Goal: Information Seeking & Learning: Learn about a topic

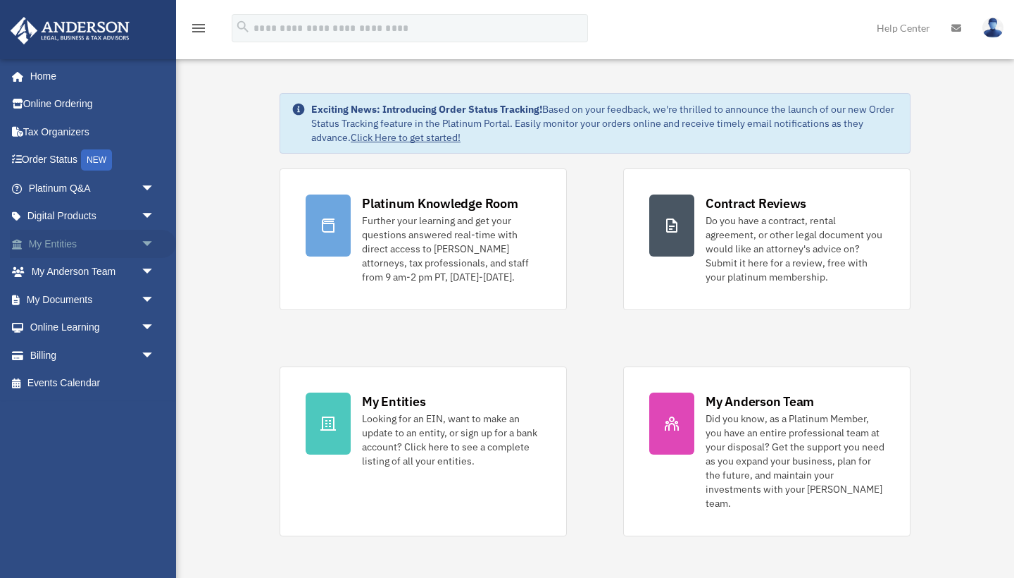
click at [144, 246] on span "arrow_drop_down" at bounding box center [155, 244] width 28 height 29
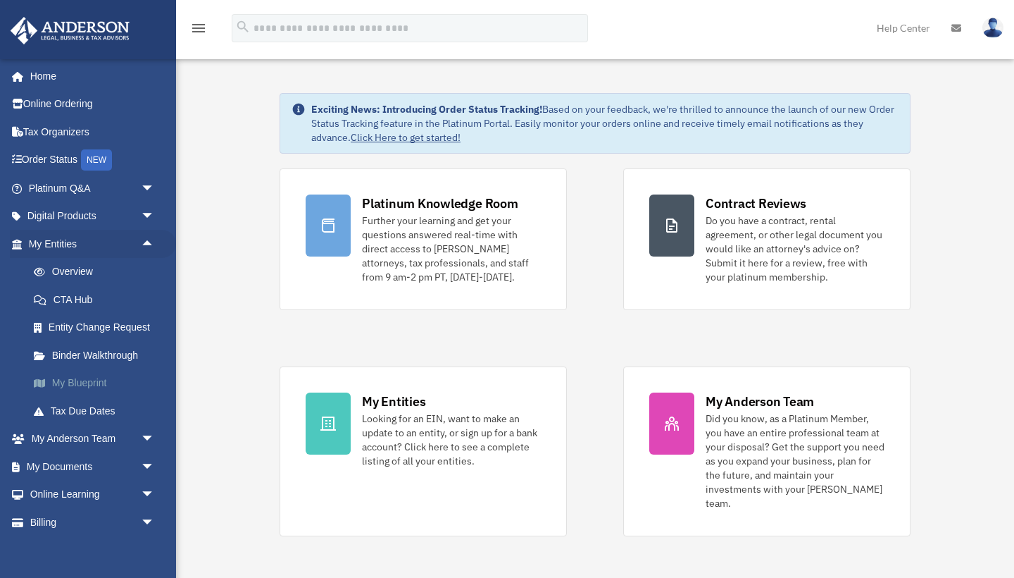
click at [129, 383] on link "My Blueprint" at bounding box center [98, 383] width 156 height 28
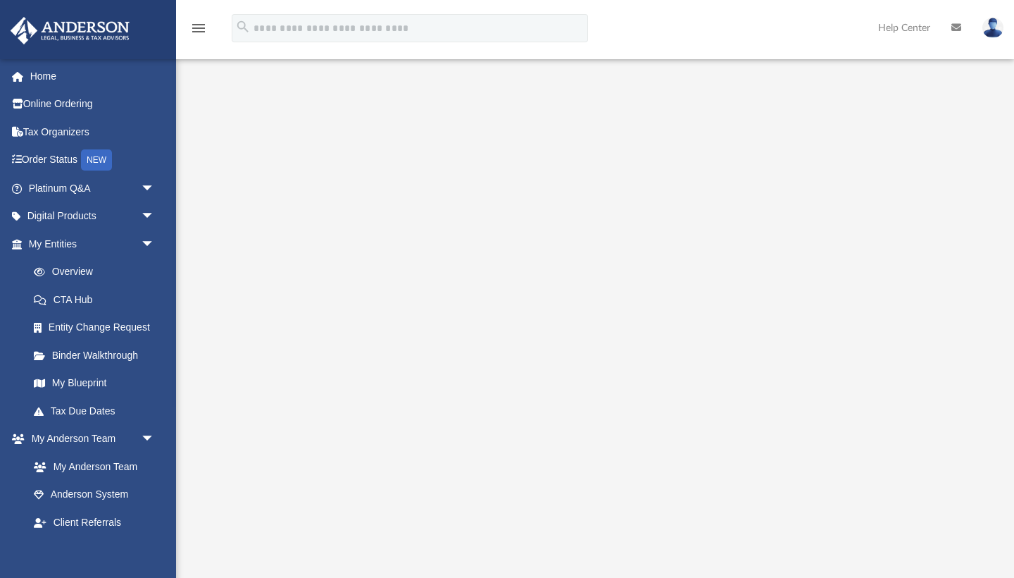
scroll to position [1, 0]
click at [995, 101] on div at bounding box center [595, 367] width 838 height 564
click at [77, 384] on link "My Blueprint" at bounding box center [98, 383] width 156 height 28
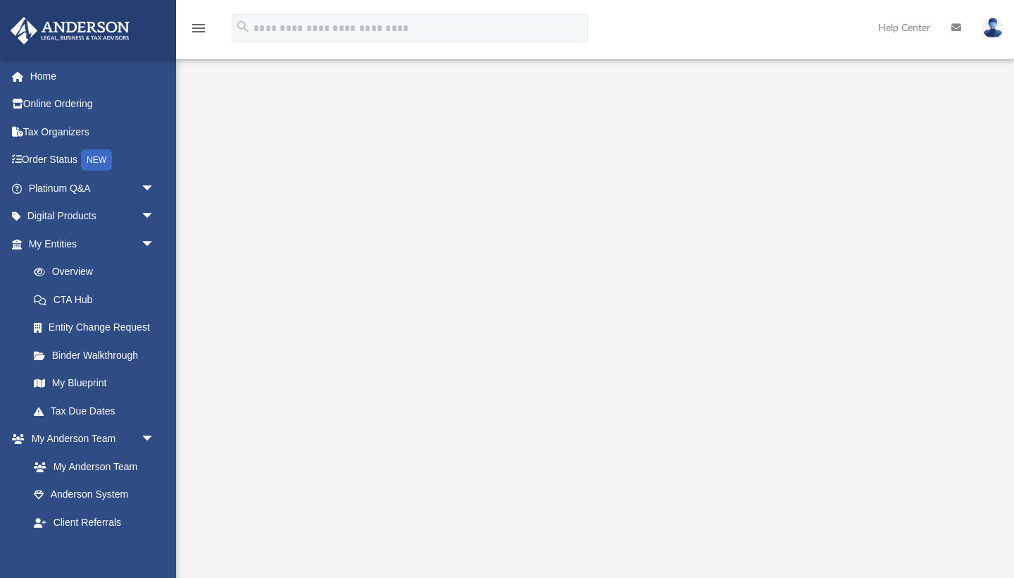
scroll to position [0, 0]
click at [90, 409] on link "Tax Due Dates" at bounding box center [98, 411] width 156 height 28
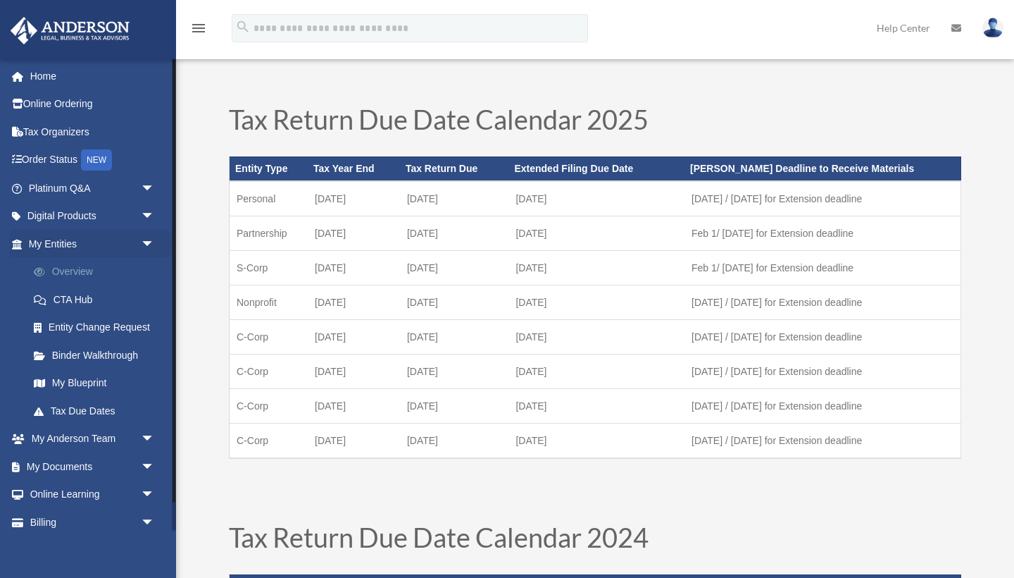
click at [96, 277] on link "Overview" at bounding box center [98, 272] width 156 height 28
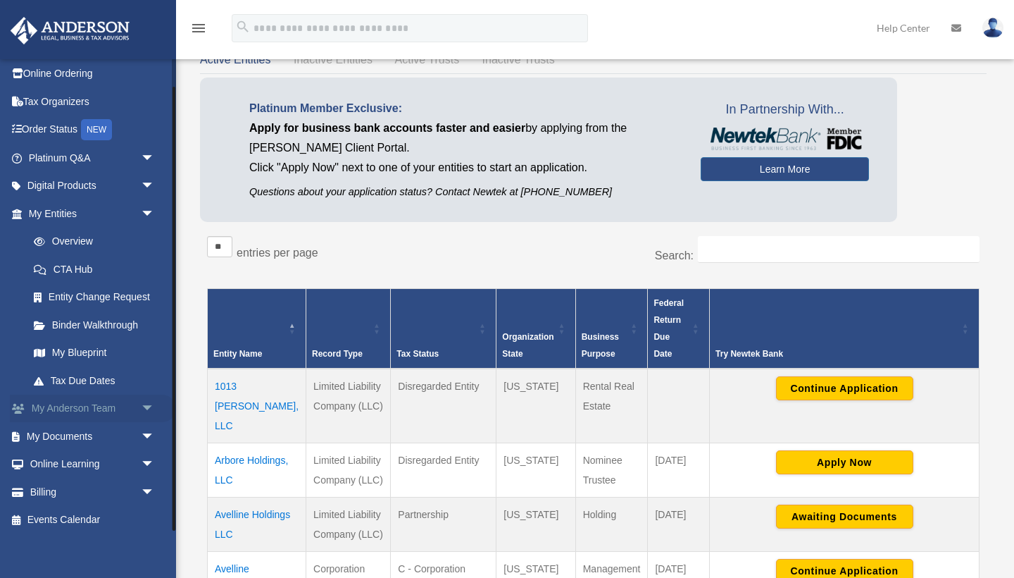
scroll to position [66, 0]
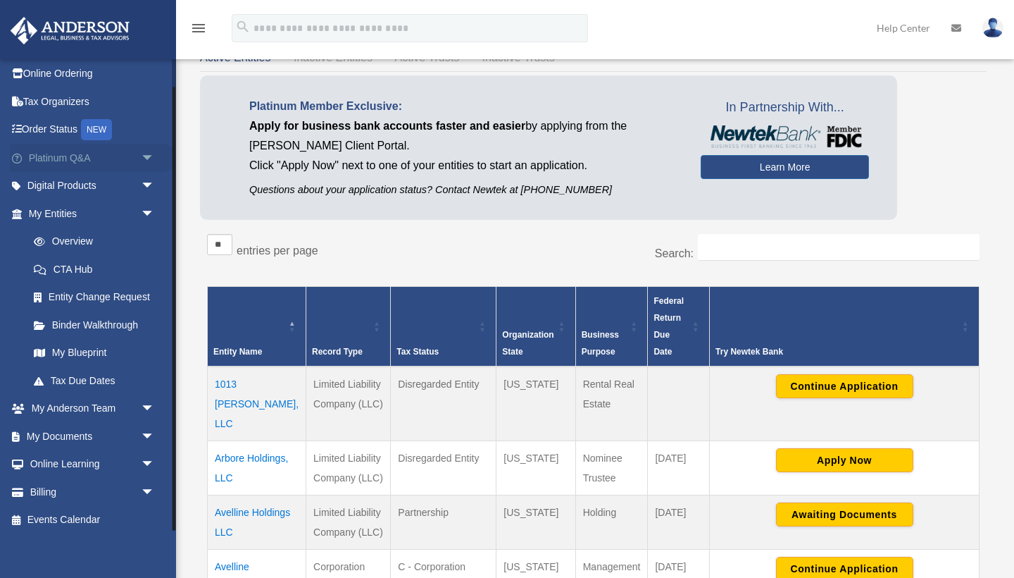
click at [141, 158] on span "arrow_drop_down" at bounding box center [155, 158] width 28 height 29
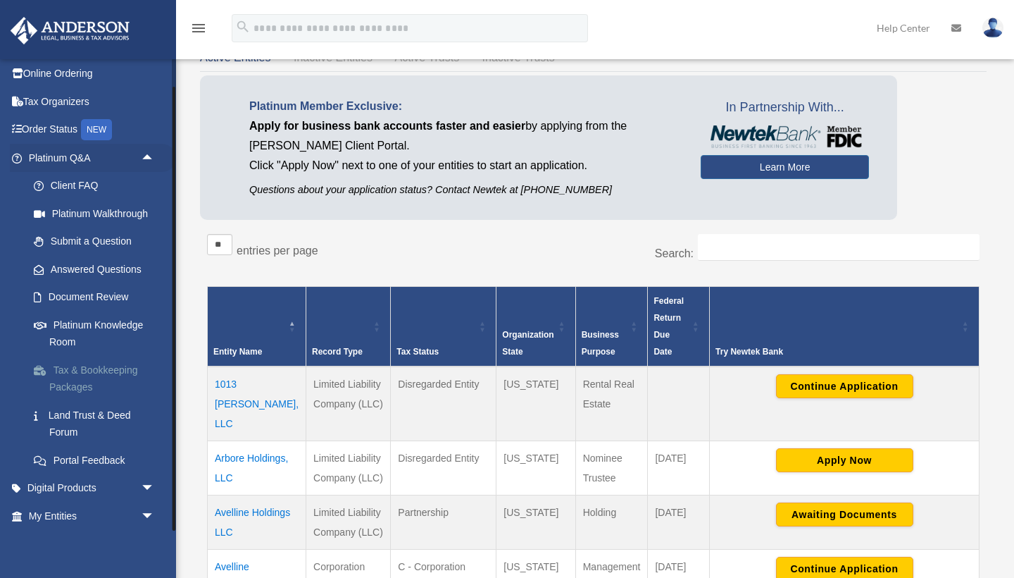
click at [116, 373] on link "Tax & Bookkeeping Packages" at bounding box center [98, 378] width 156 height 45
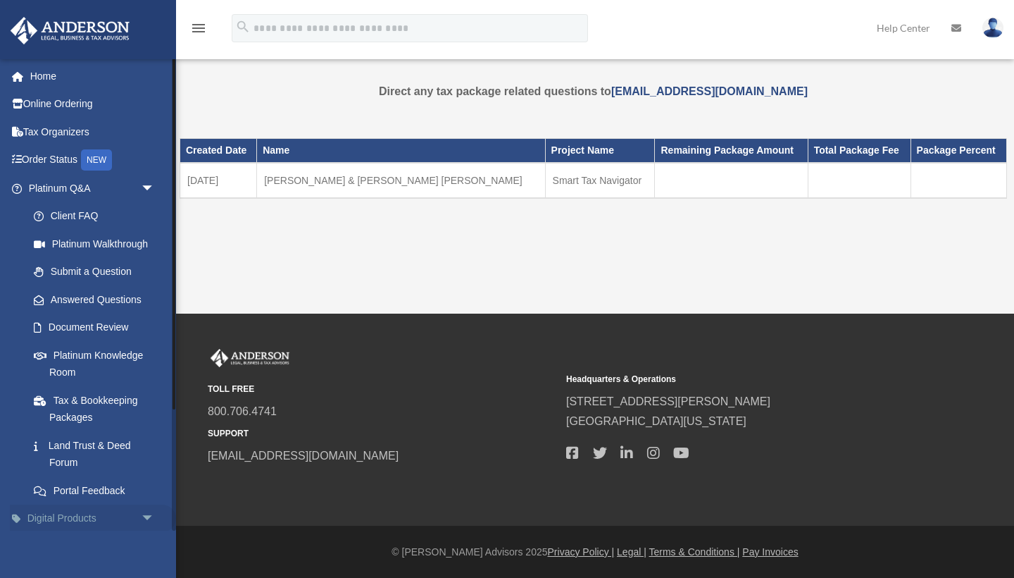
click at [143, 512] on span "arrow_drop_down" at bounding box center [155, 518] width 28 height 29
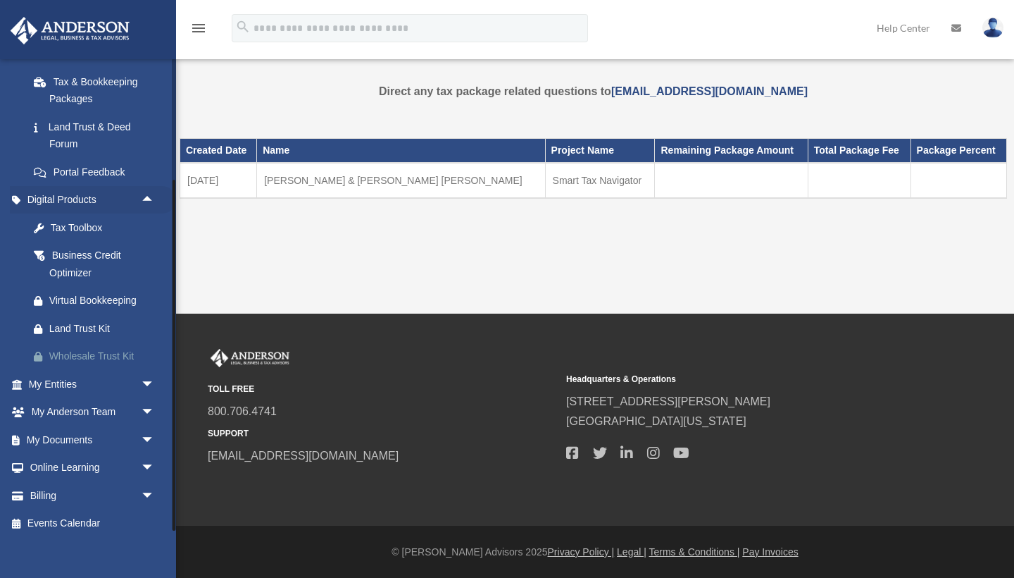
scroll to position [318, 0]
click at [149, 460] on span "arrow_drop_down" at bounding box center [155, 468] width 28 height 29
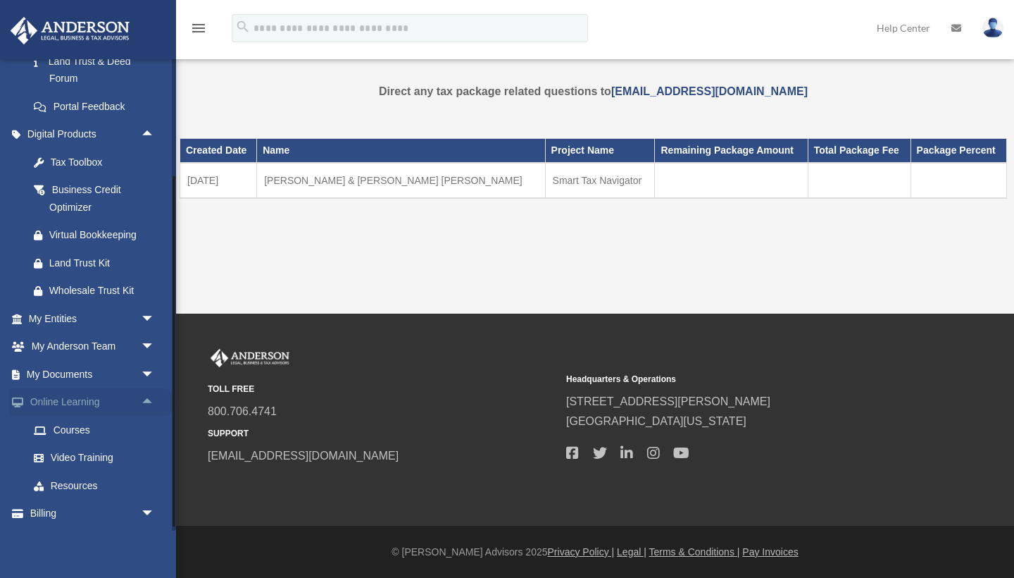
scroll to position [387, 0]
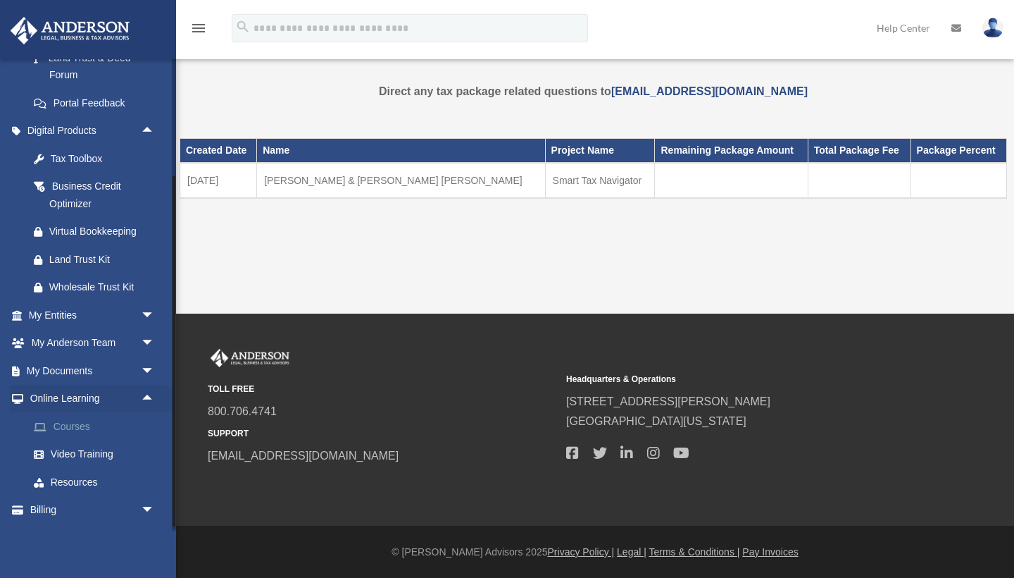
click at [87, 415] on link "Courses" at bounding box center [98, 426] width 156 height 28
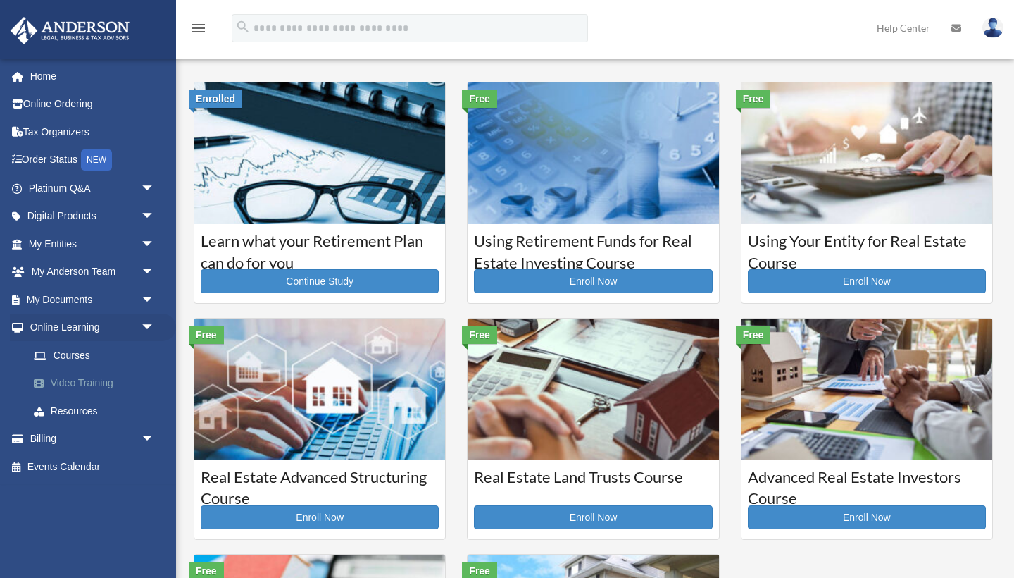
click at [108, 379] on link "Video Training" at bounding box center [98, 383] width 156 height 28
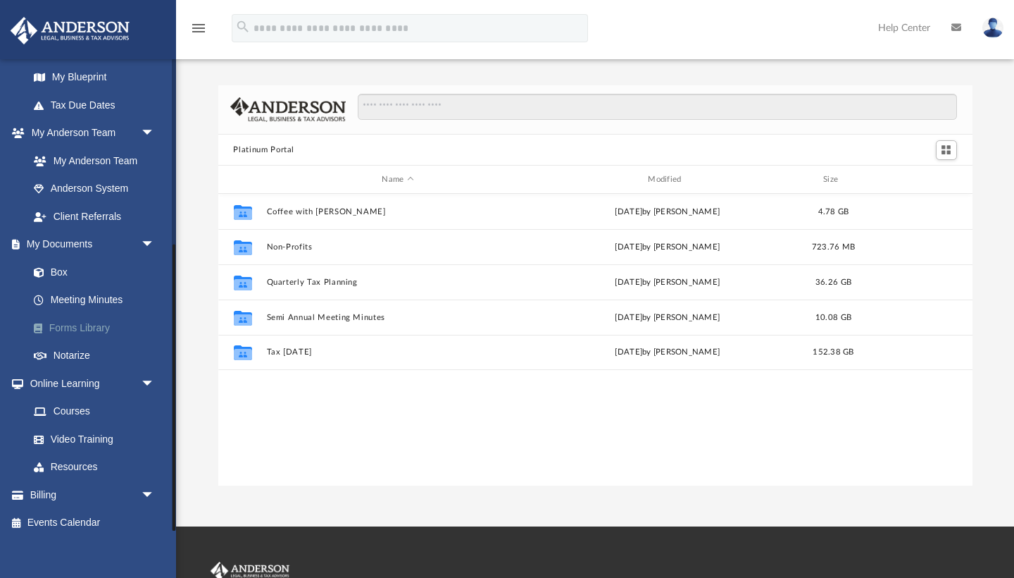
scroll to position [305, 0]
click at [78, 401] on link "Courses" at bounding box center [98, 412] width 156 height 28
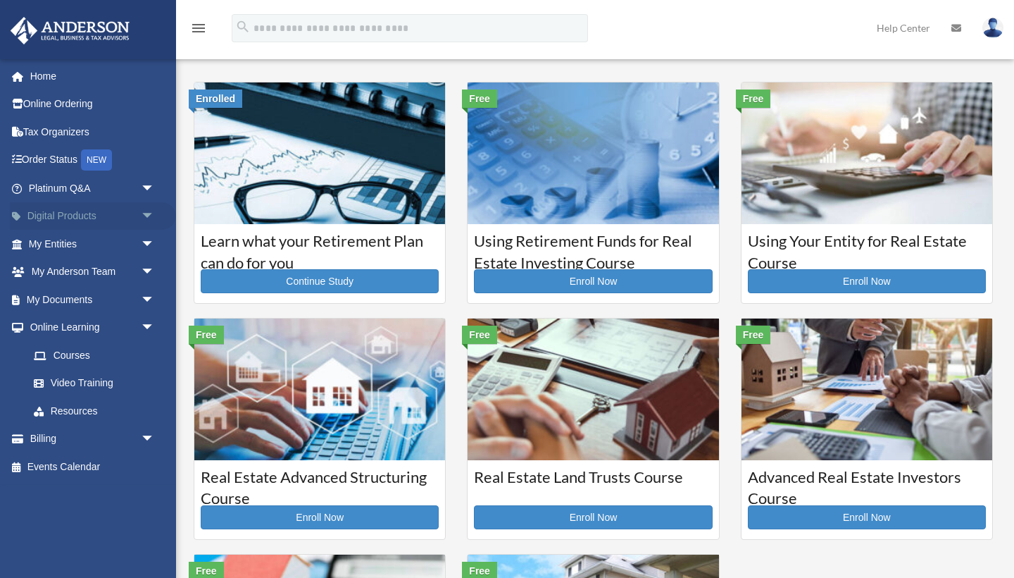
click at [144, 213] on span "arrow_drop_down" at bounding box center [155, 216] width 28 height 29
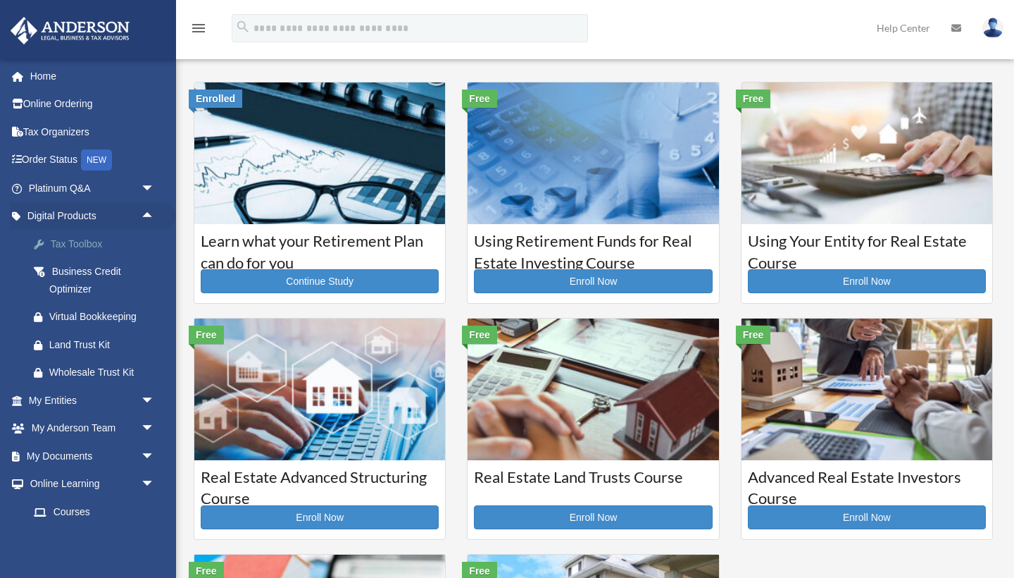
click at [97, 248] on div "Tax Toolbox" at bounding box center [103, 244] width 109 height 18
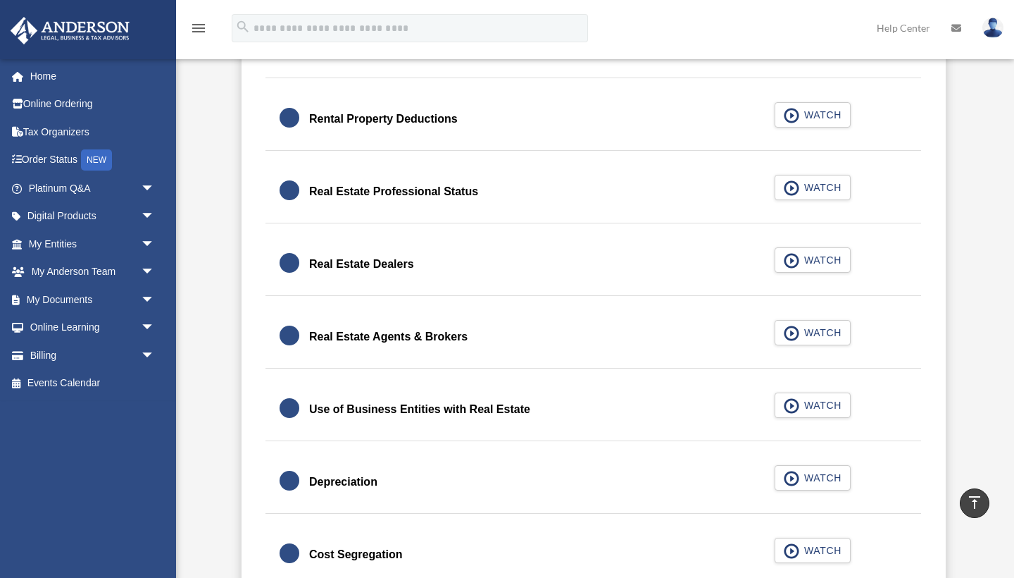
scroll to position [1087, 0]
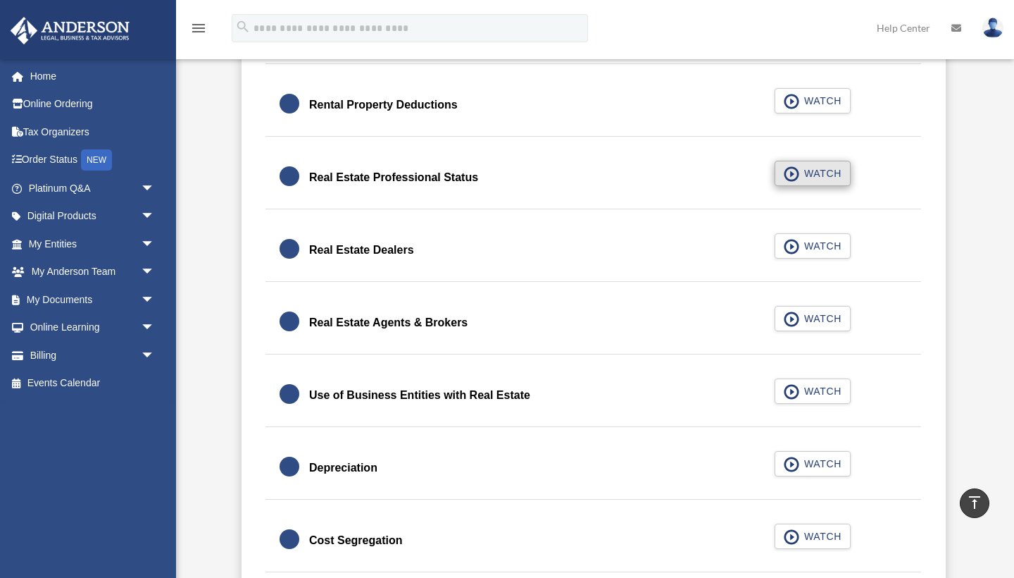
click at [816, 164] on button "WATCH" at bounding box center [813, 173] width 76 height 25
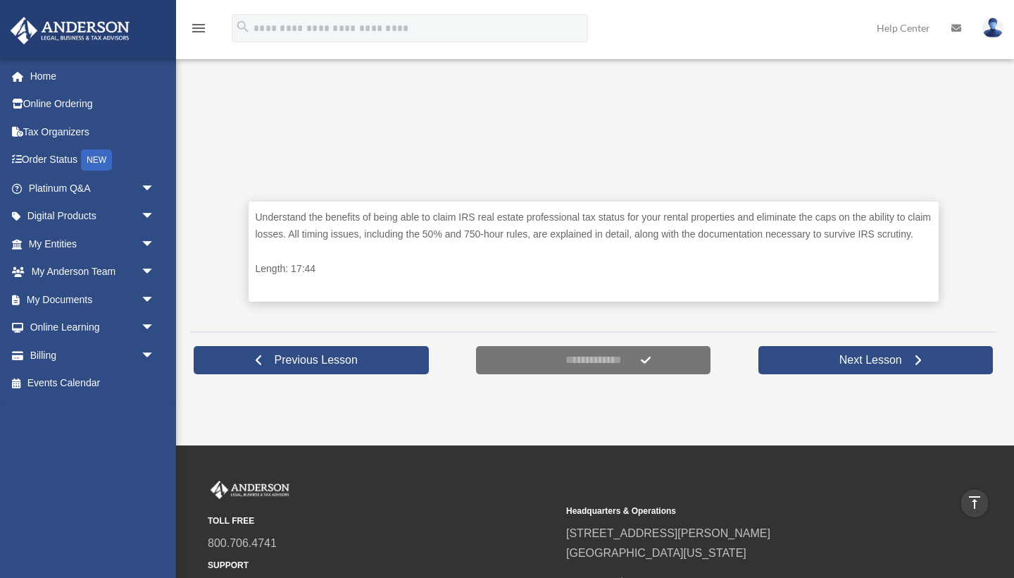
scroll to position [556, 0]
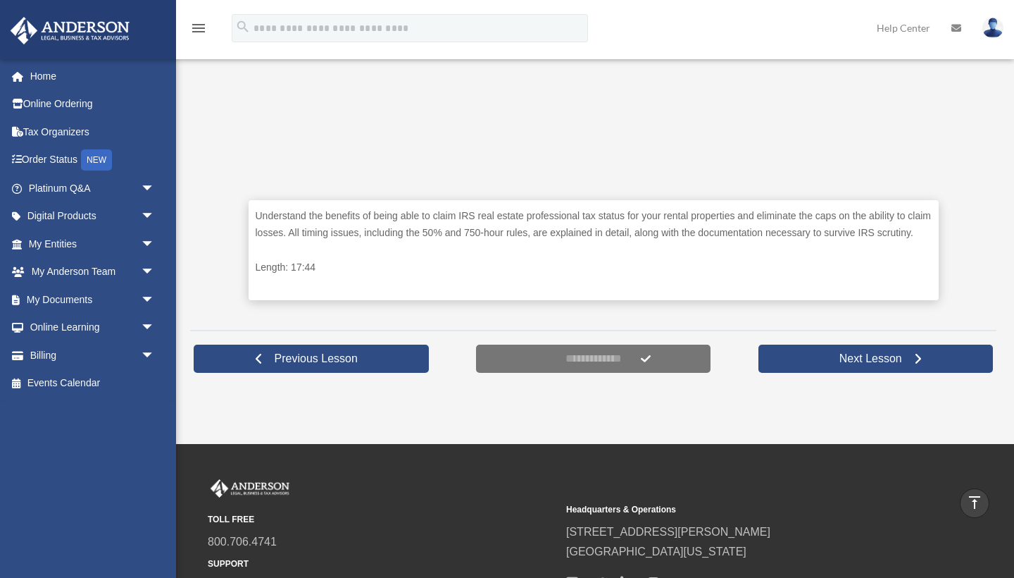
click at [651, 370] on form "**********" at bounding box center [593, 358] width 235 height 28
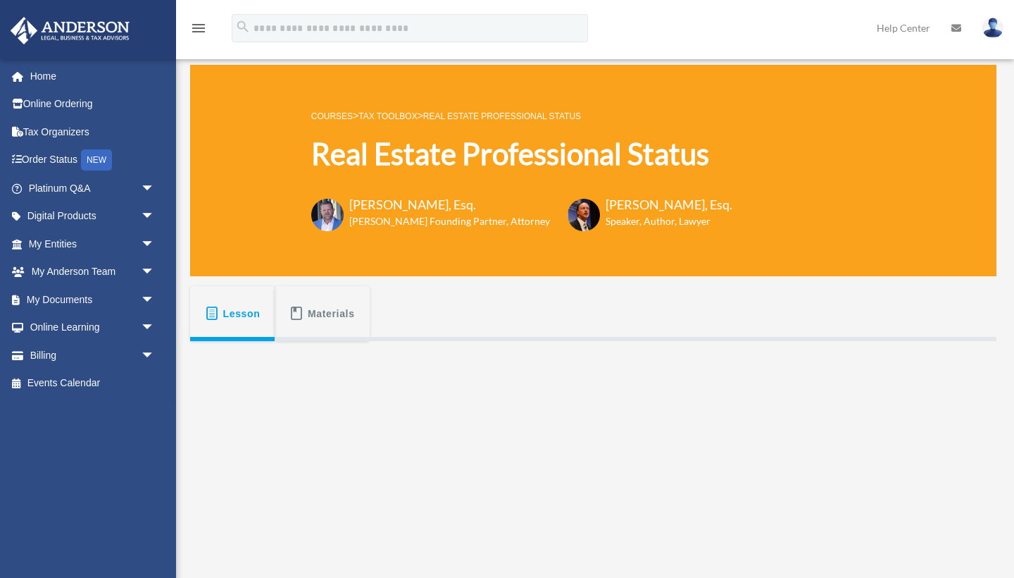
scroll to position [0, 0]
click at [247, 308] on span "Lesson" at bounding box center [241, 313] width 37 height 25
click at [316, 317] on span "Materials" at bounding box center [331, 313] width 47 height 25
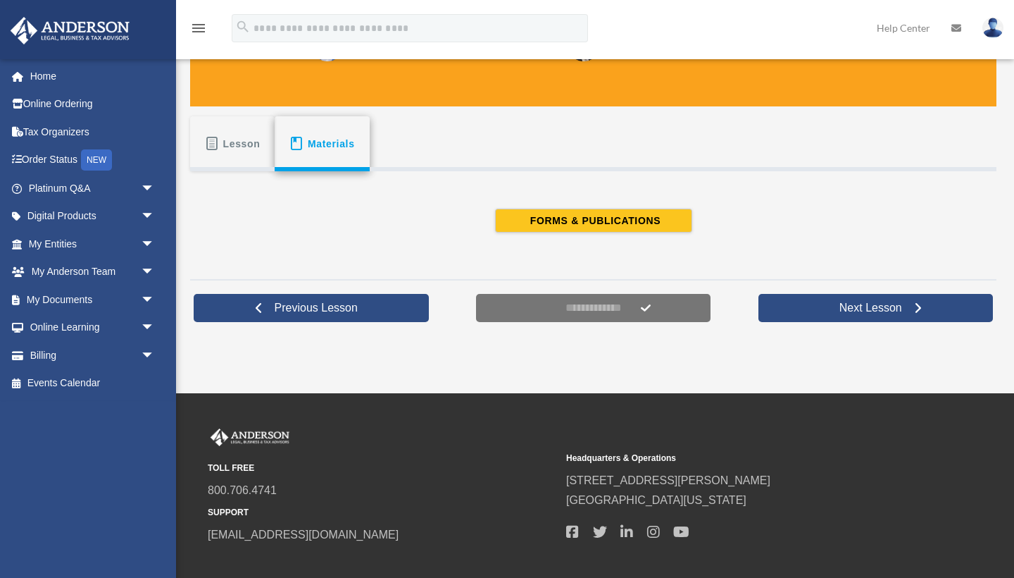
scroll to position [174, 0]
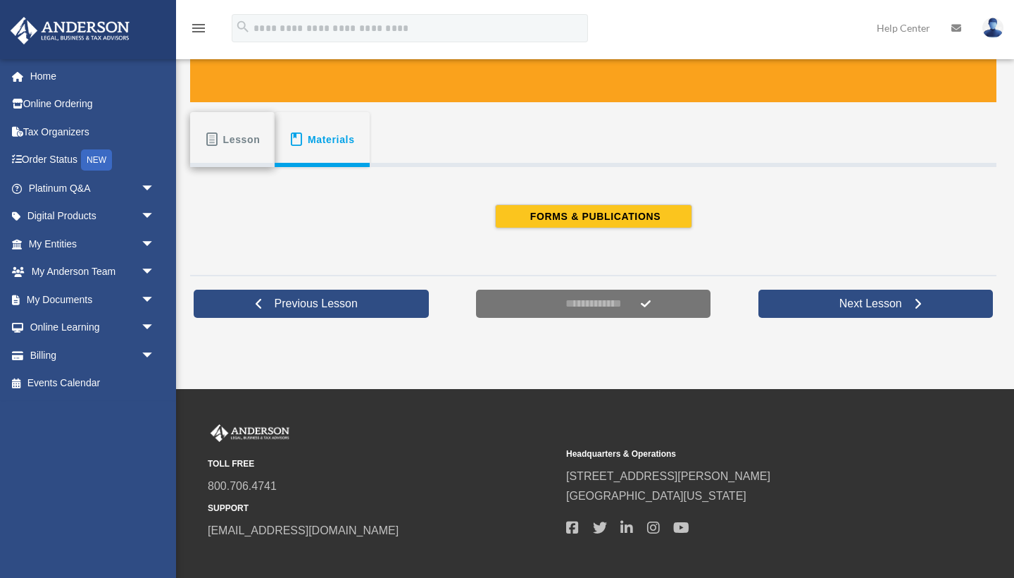
click at [237, 153] on button "Lesson" at bounding box center [232, 139] width 85 height 55
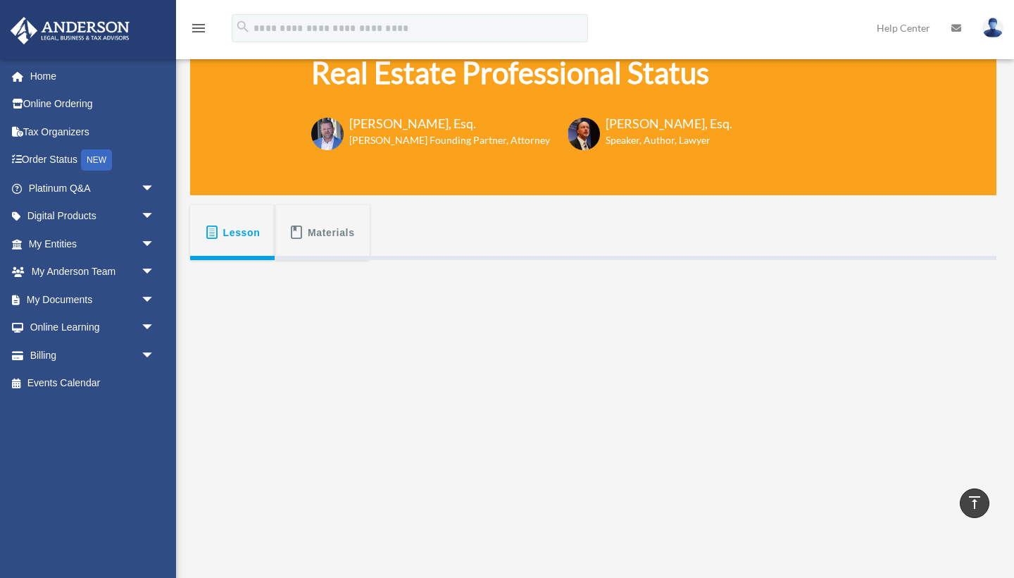
scroll to position [73, 0]
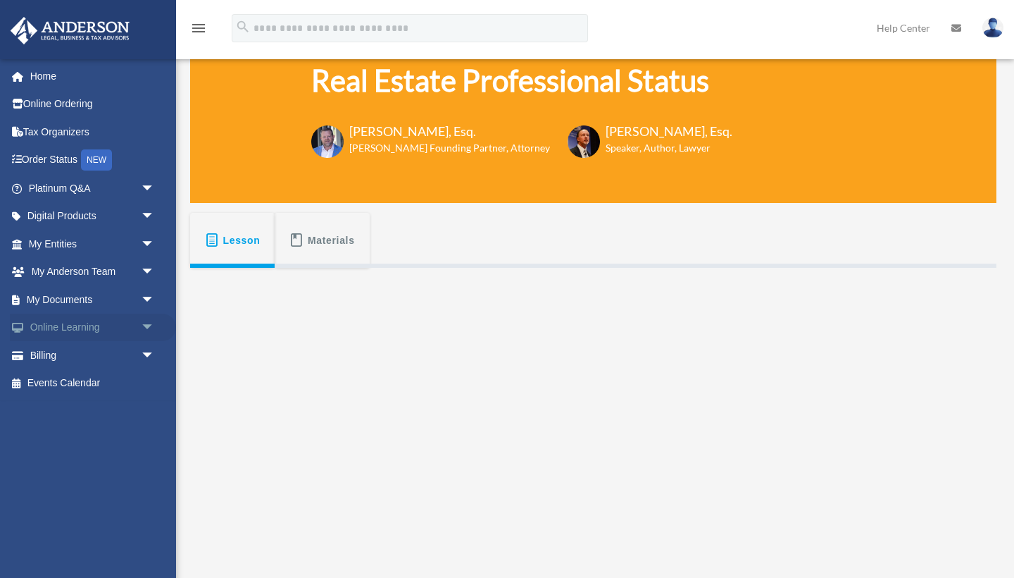
click at [136, 324] on link "Online Learning arrow_drop_down" at bounding box center [93, 327] width 166 height 28
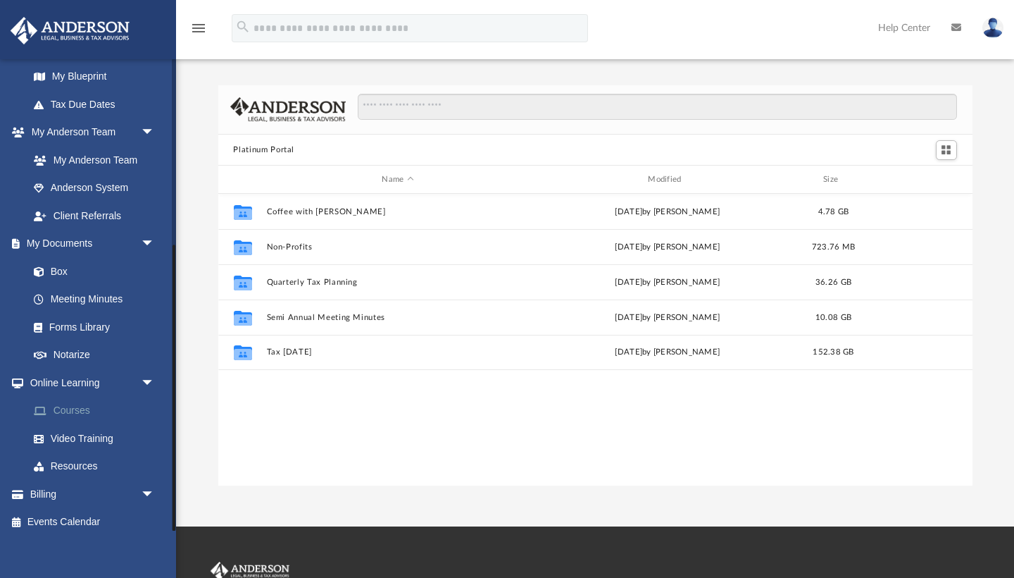
scroll to position [305, 0]
click at [76, 430] on link "Video Training" at bounding box center [98, 439] width 156 height 28
click at [72, 461] on link "Resources" at bounding box center [98, 468] width 156 height 28
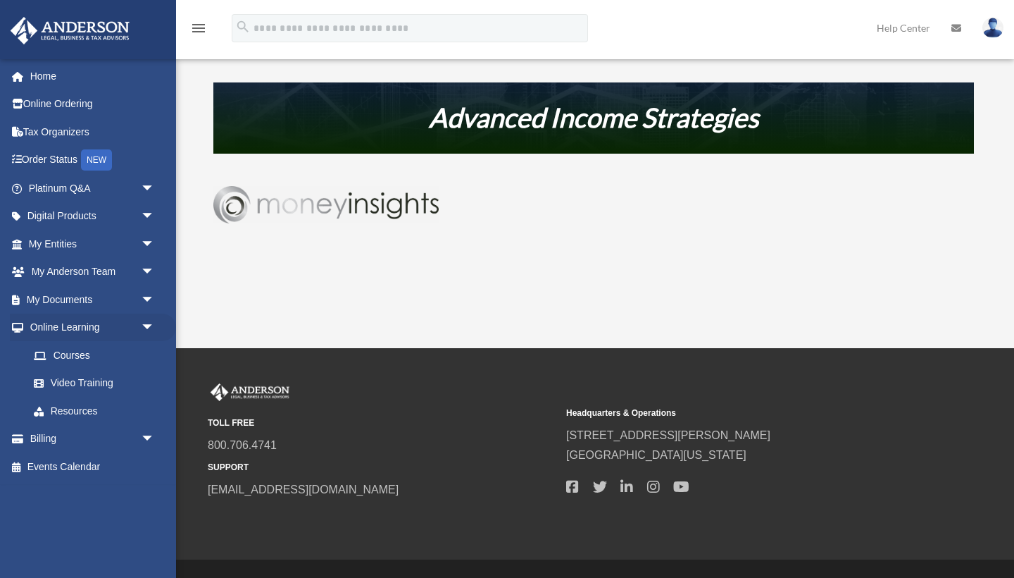
scroll to position [821, 0]
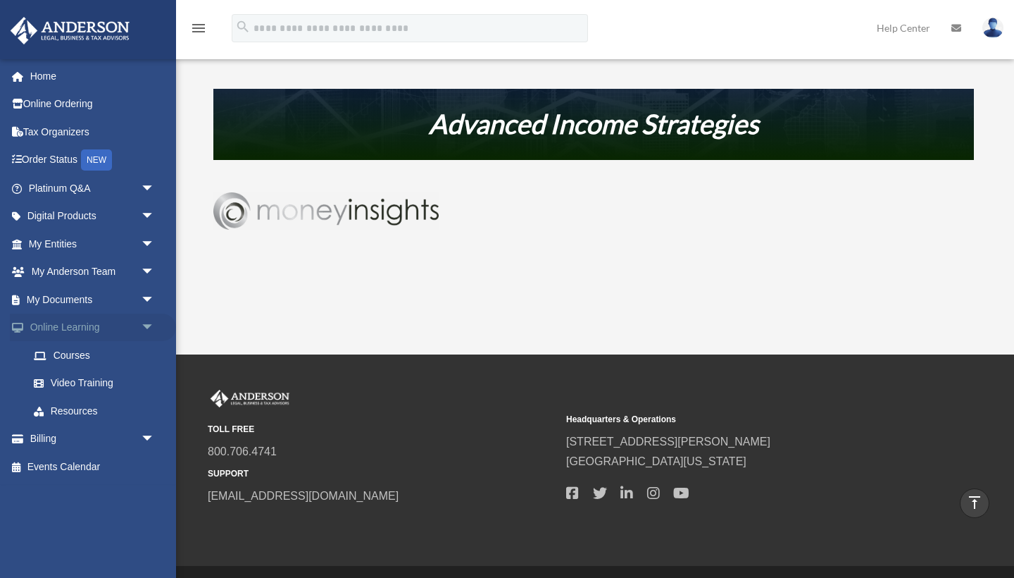
click at [147, 323] on span "arrow_drop_down" at bounding box center [155, 327] width 28 height 29
click at [147, 323] on span "arrow_drop_up" at bounding box center [155, 327] width 28 height 29
click at [78, 349] on link "Courses" at bounding box center [98, 355] width 156 height 28
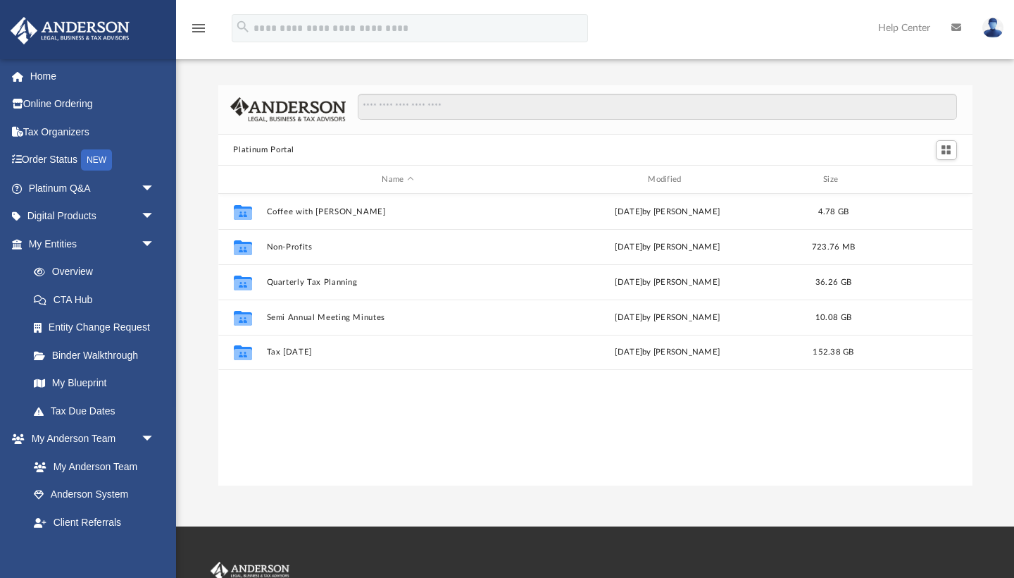
scroll to position [1, 1]
click at [147, 220] on span "arrow_drop_down" at bounding box center [155, 216] width 28 height 29
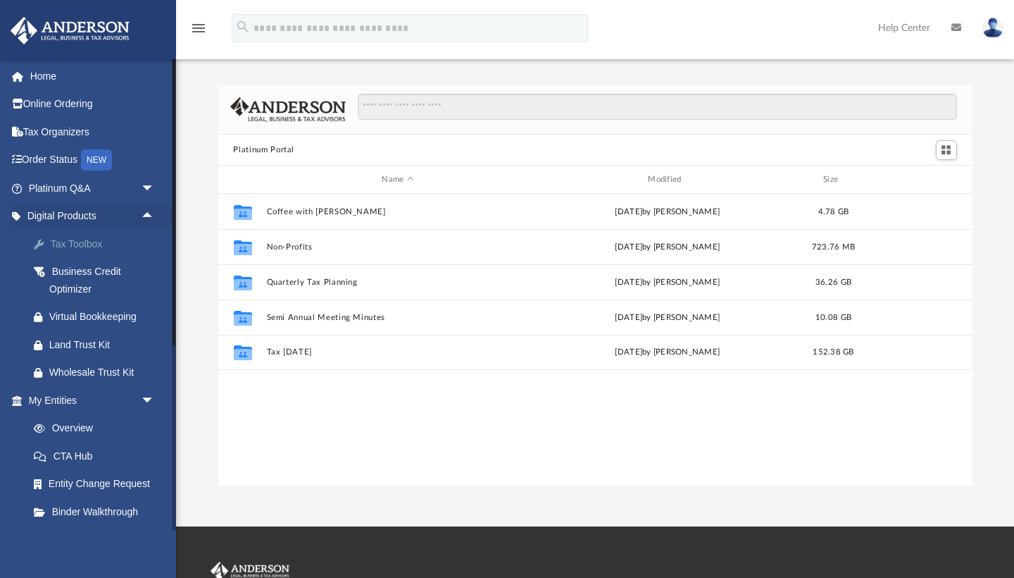
click at [117, 241] on div "Tax Toolbox" at bounding box center [103, 244] width 109 height 18
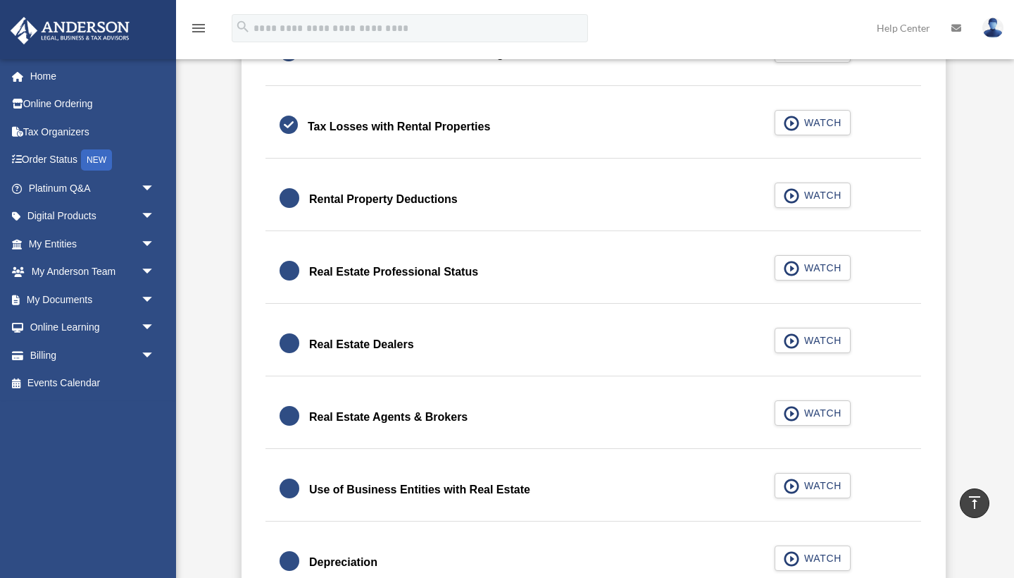
scroll to position [1026, 0]
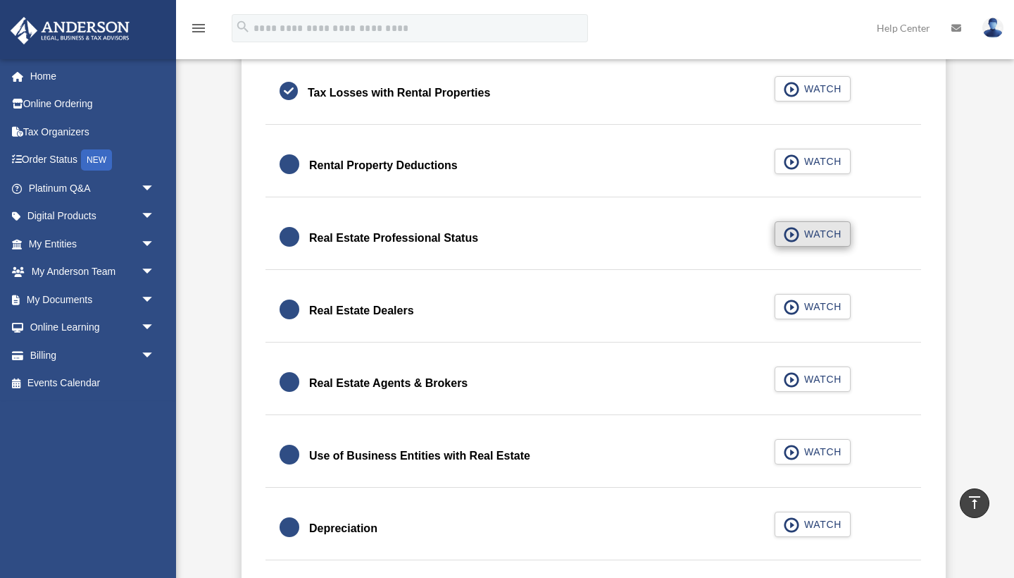
click at [785, 236] on span "button" at bounding box center [792, 234] width 16 height 15
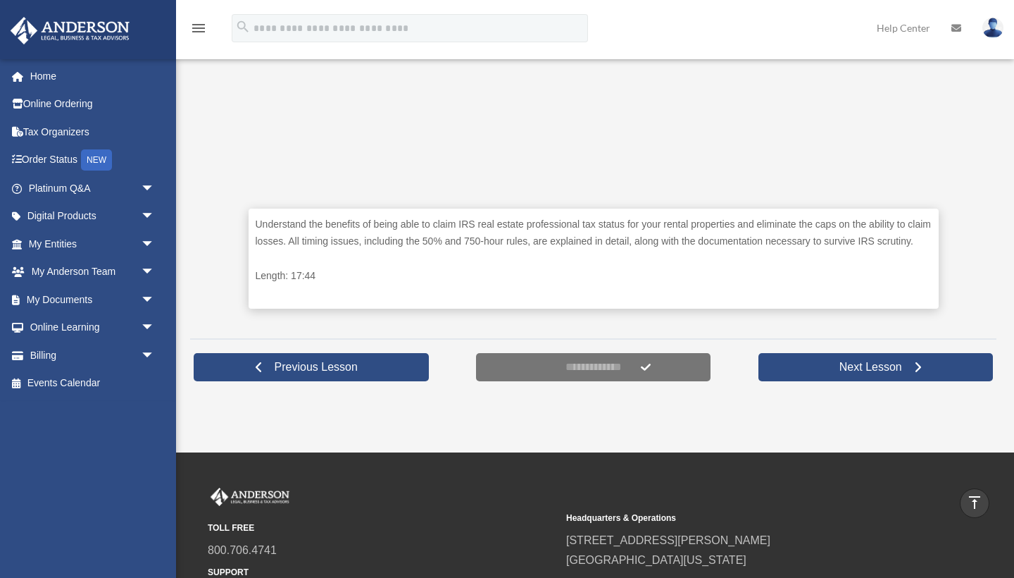
scroll to position [549, 0]
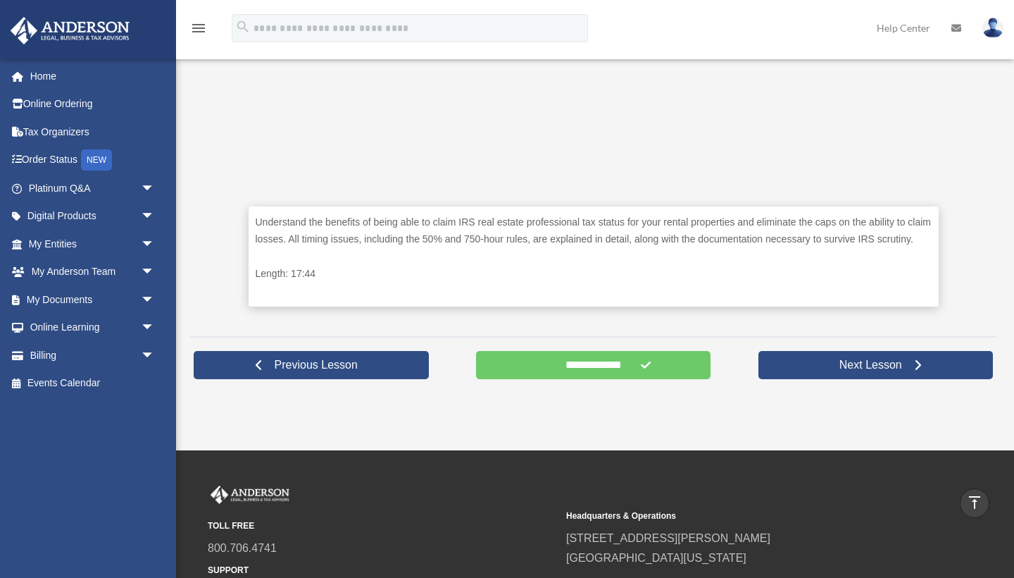
click at [645, 379] on form "**********" at bounding box center [593, 365] width 235 height 28
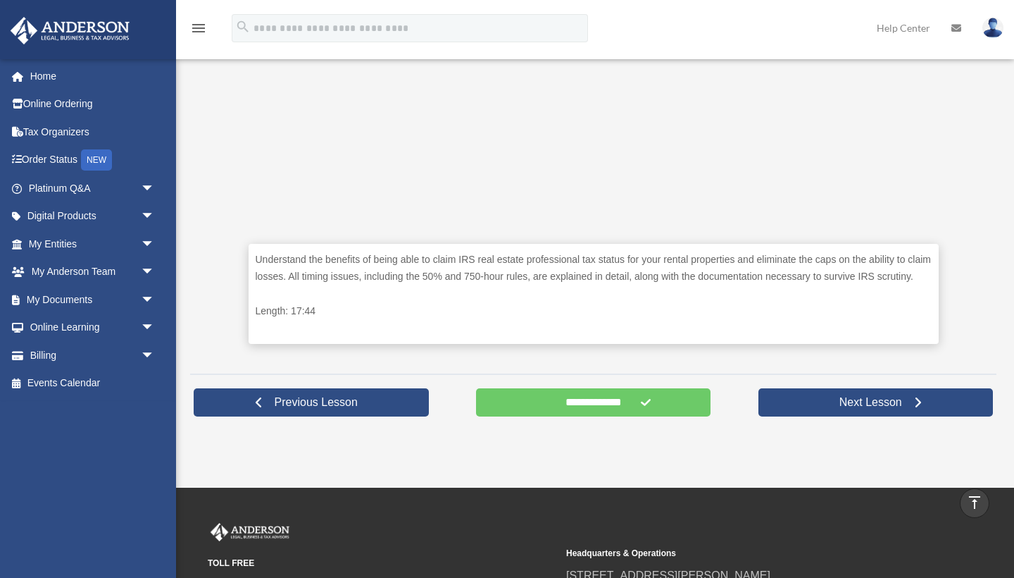
scroll to position [511, 0]
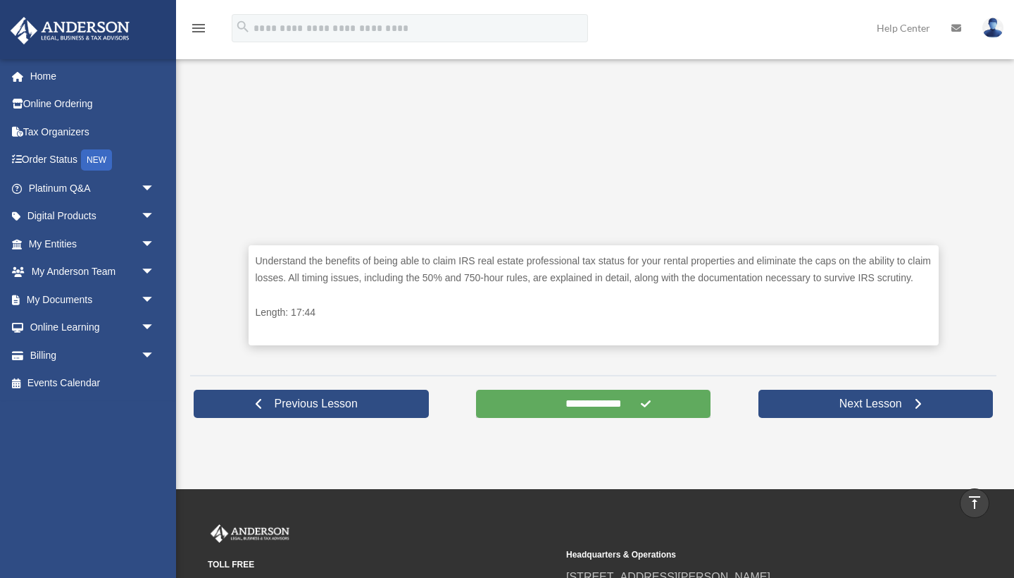
click at [626, 418] on input "**********" at bounding box center [593, 404] width 235 height 28
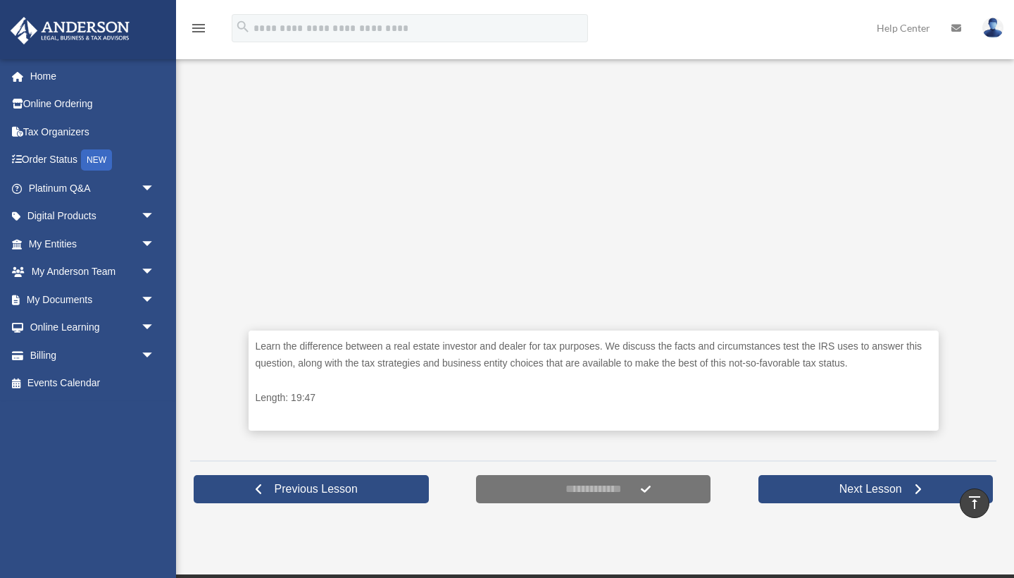
scroll to position [416, 0]
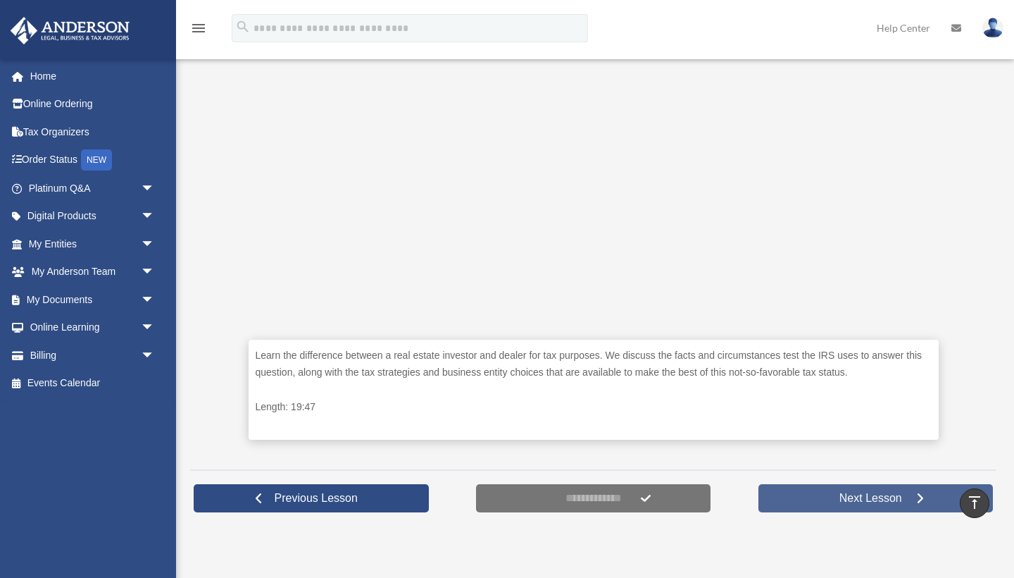
click at [874, 503] on span "Next Lesson" at bounding box center [870, 498] width 85 height 14
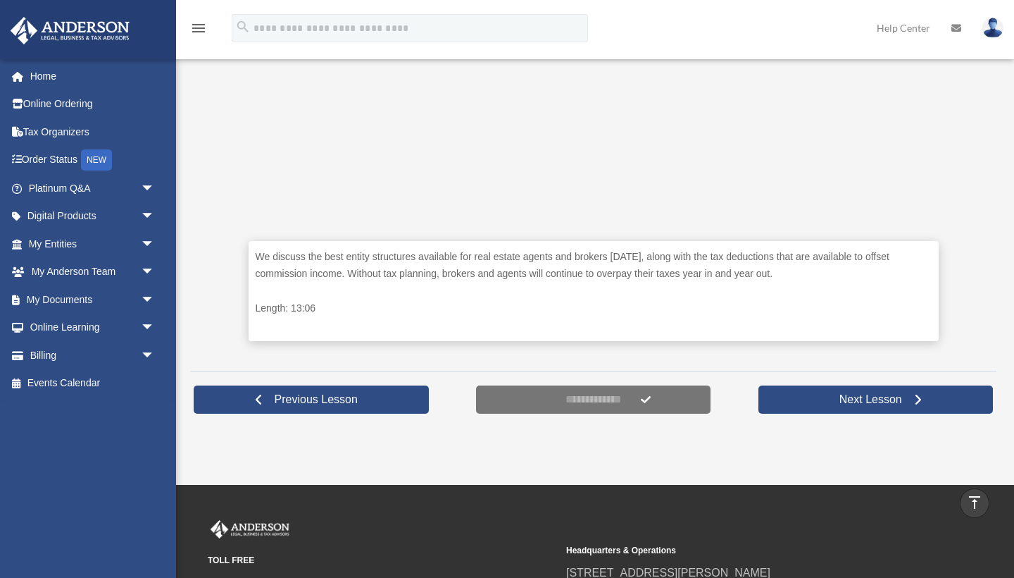
scroll to position [546, 0]
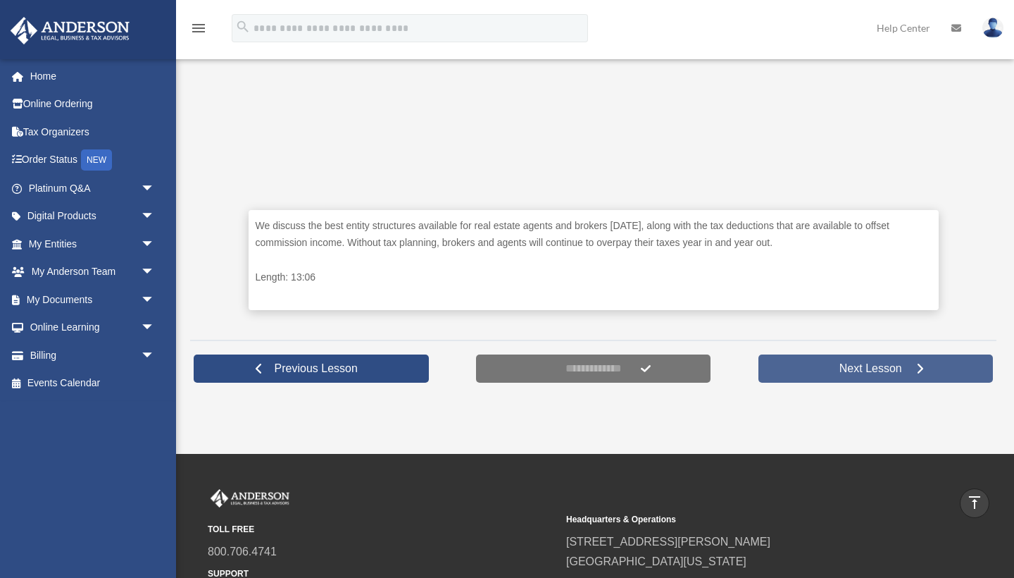
click at [894, 372] on span "Next Lesson" at bounding box center [870, 368] width 85 height 14
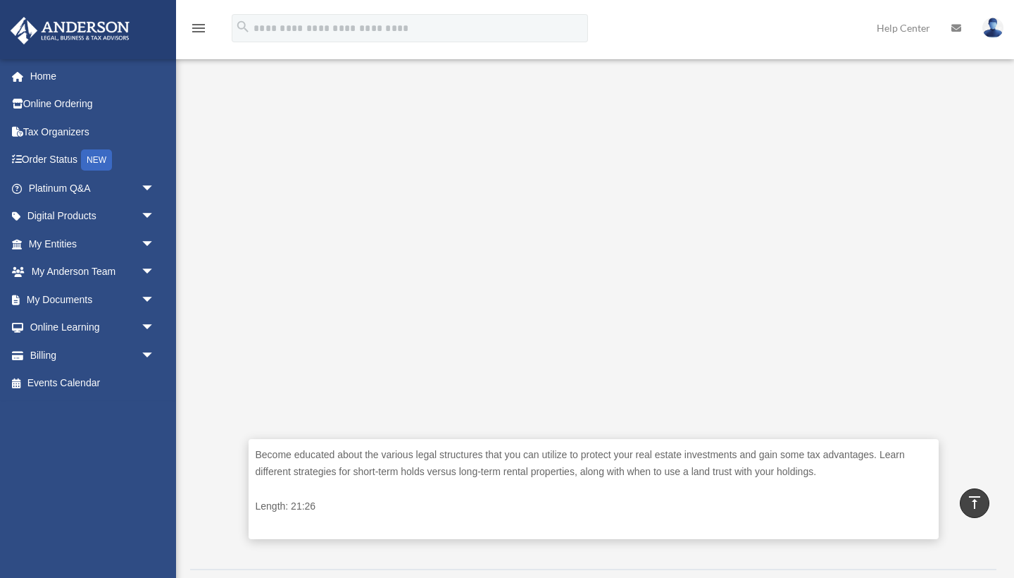
scroll to position [316, 0]
